Goal: Navigation & Orientation: Find specific page/section

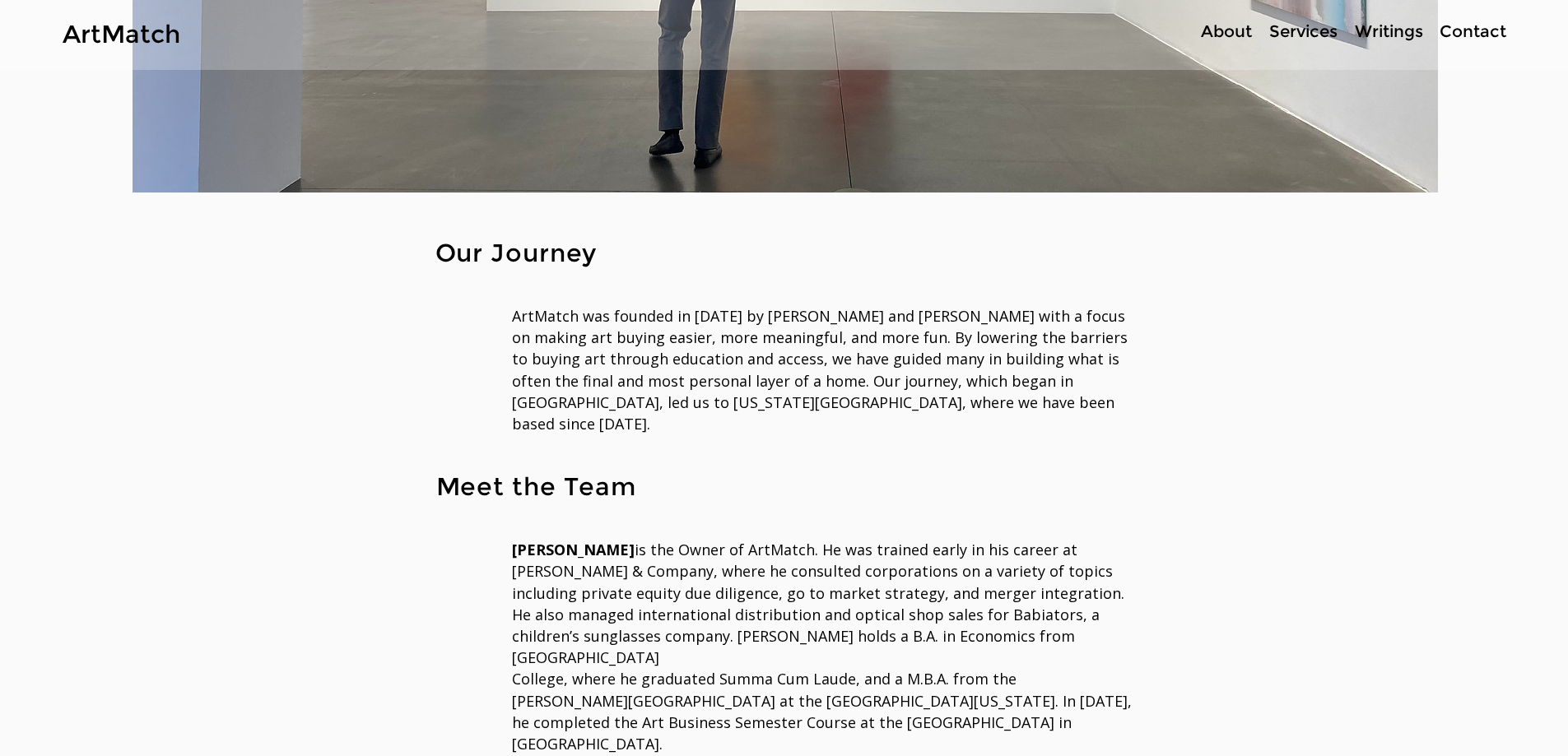
scroll to position [322, 0]
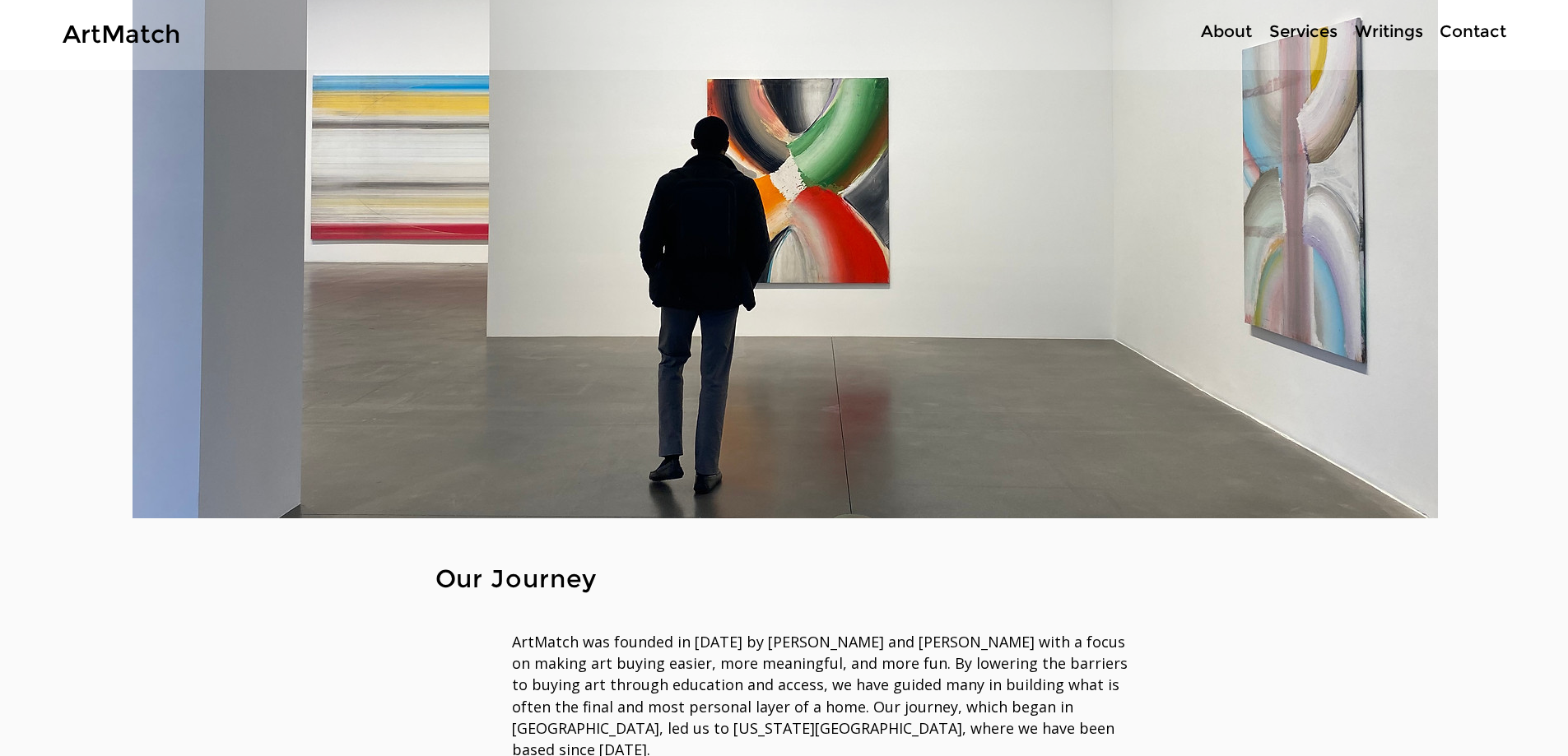
click at [1241, 29] on p "About" at bounding box center [1226, 31] width 68 height 24
click at [1300, 30] on p "Services" at bounding box center [1303, 31] width 85 height 24
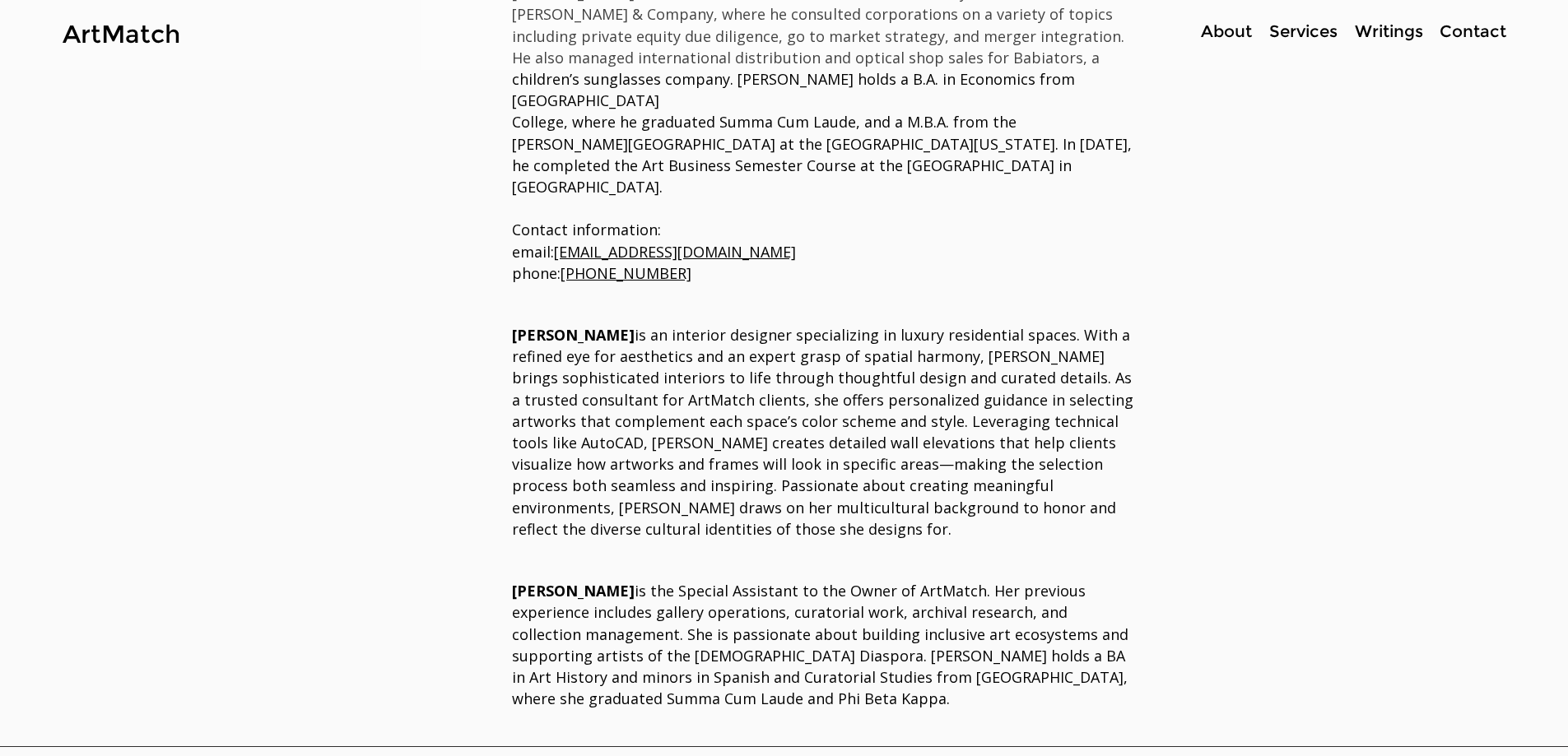
scroll to position [906, 0]
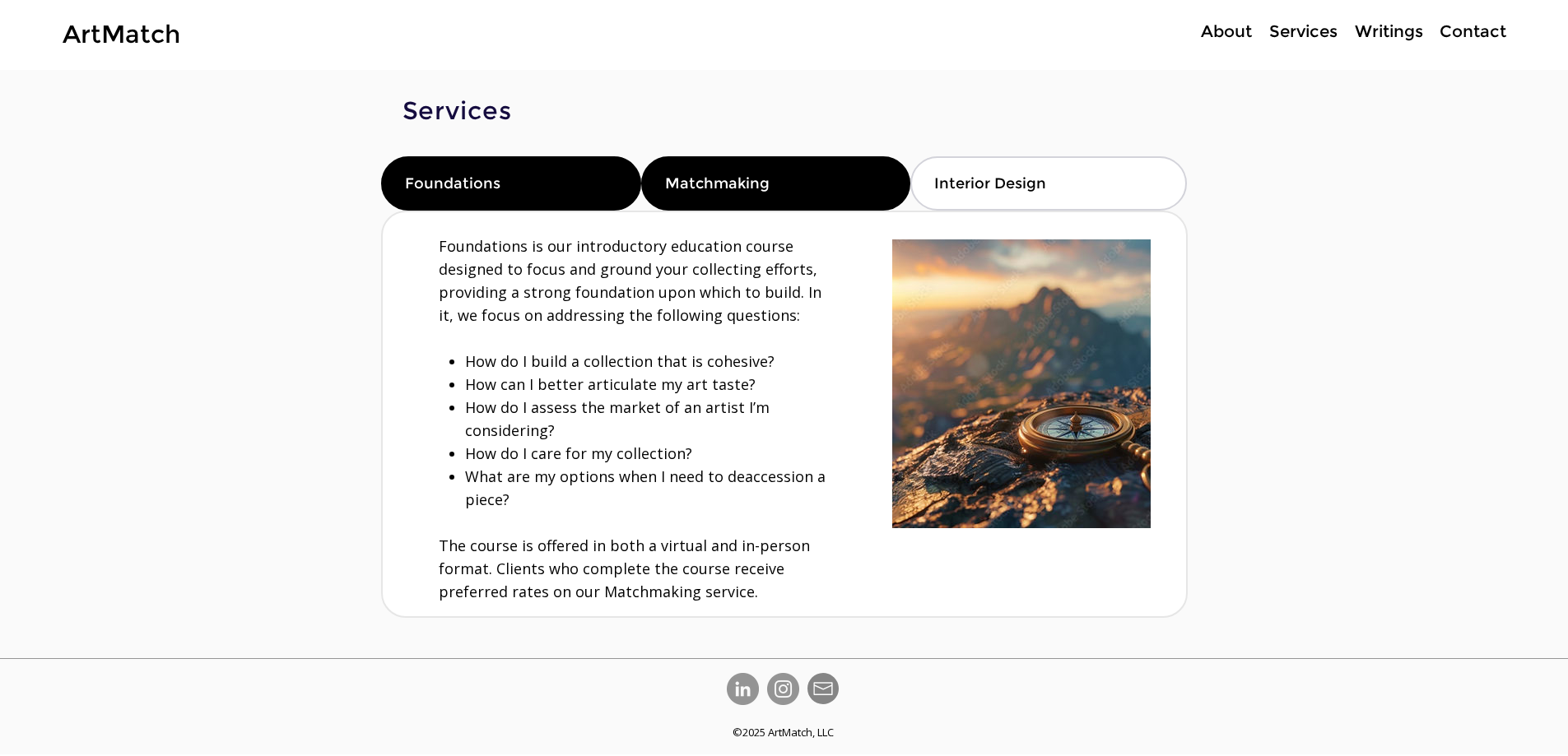
click at [779, 187] on div "Matchmaking" at bounding box center [776, 184] width 269 height 55
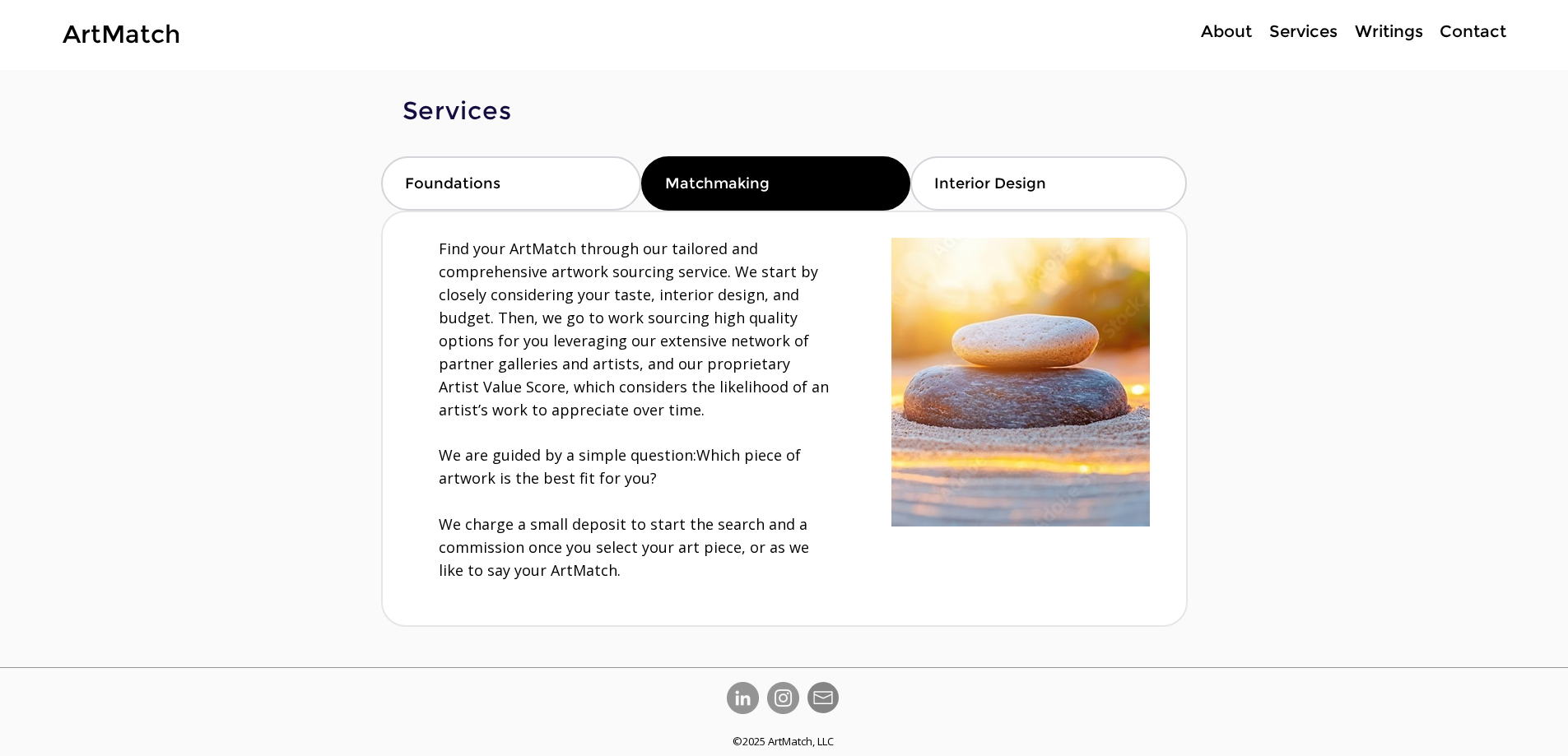
click at [779, 686] on img "Instagram" at bounding box center [783, 698] width 32 height 32
